Goal: Task Accomplishment & Management: Use online tool/utility

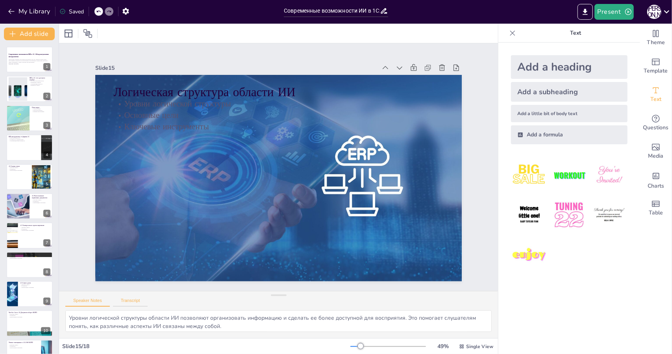
scroll to position [223, 0]
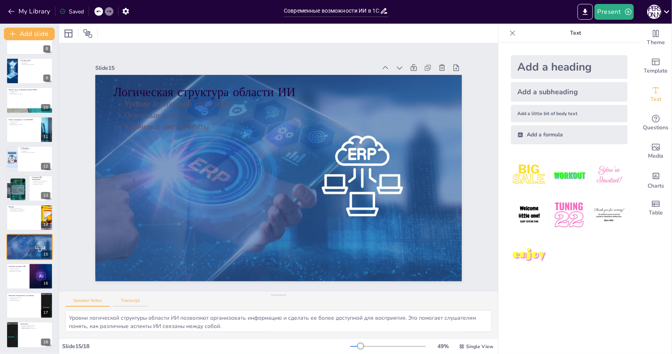
click at [128, 304] on button "Transcript" at bounding box center [130, 302] width 35 height 9
click at [106, 304] on button "Speaker Notes" at bounding box center [87, 302] width 45 height 9
click at [28, 331] on div at bounding box center [29, 334] width 47 height 27
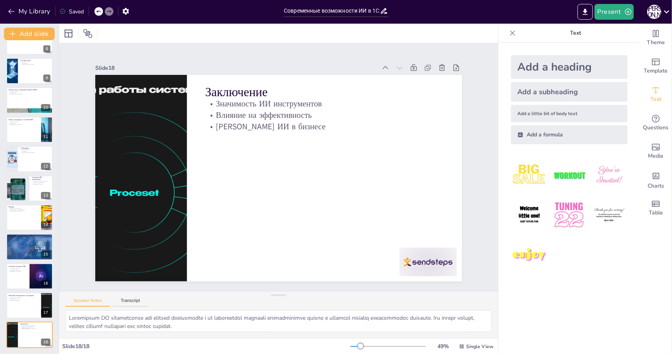
drag, startPoint x: 32, startPoint y: 158, endPoint x: 34, endPoint y: 153, distance: 5.9
click at [32, 158] on div at bounding box center [29, 159] width 46 height 26
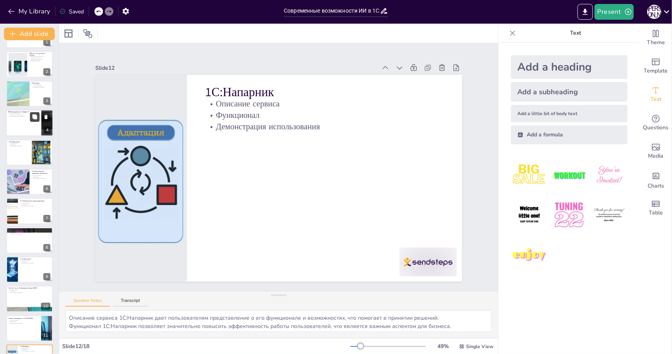
scroll to position [0, 0]
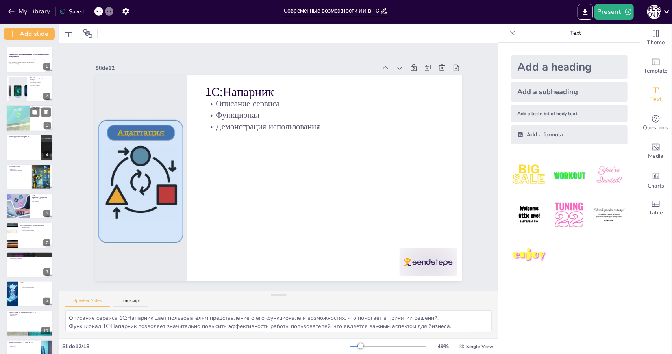
click at [24, 120] on div at bounding box center [17, 118] width 65 height 27
type textarea "Loremipsu dolor sitametco adipiscing elits doeiusm te incid u laboreet, dolor m…"
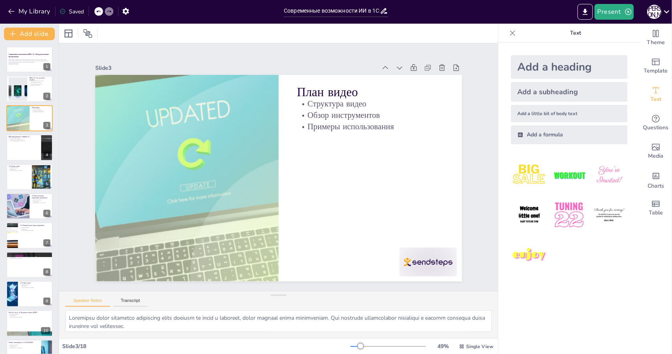
click at [570, 70] on div "Add a heading" at bounding box center [569, 67] width 117 height 24
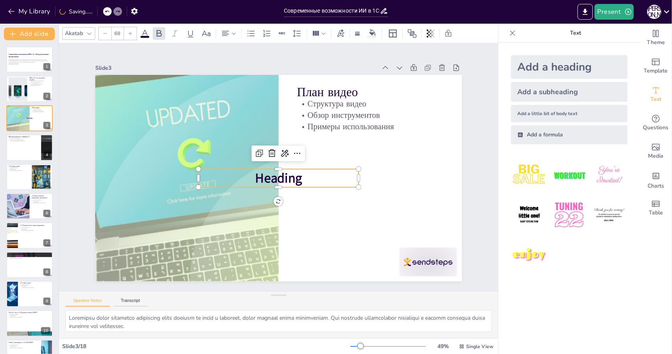
click at [282, 176] on span "Heading" at bounding box center [278, 178] width 47 height 18
click at [293, 150] on icon at bounding box center [297, 153] width 9 height 9
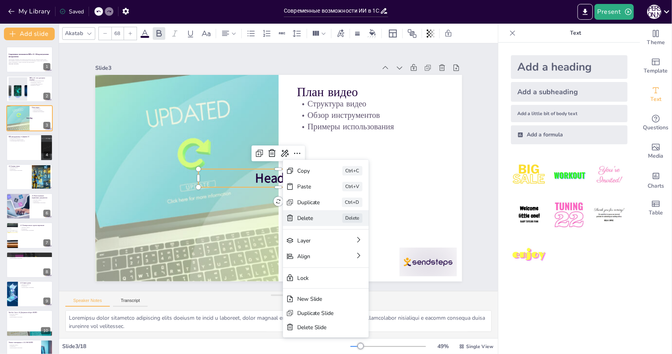
click at [306, 221] on div "Delete" at bounding box center [308, 217] width 23 height 7
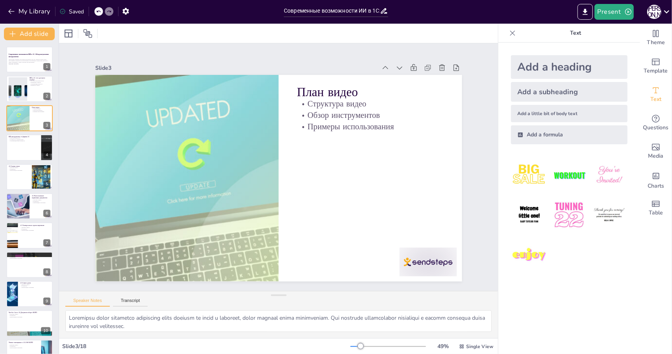
click at [596, 301] on div "Add a heading Add a subheading Add a little bit of body text Add a formula" at bounding box center [570, 198] width 142 height 311
